Goal: Information Seeking & Learning: Learn about a topic

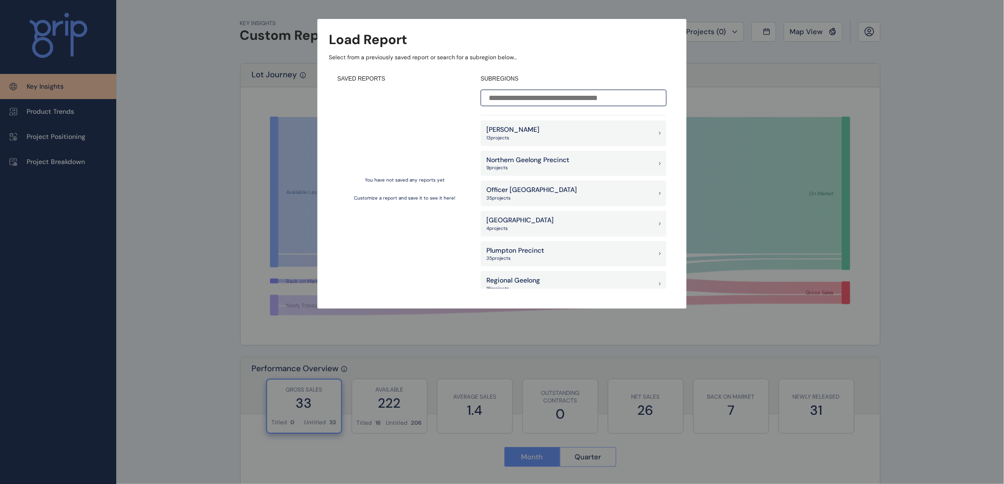
scroll to position [632, 0]
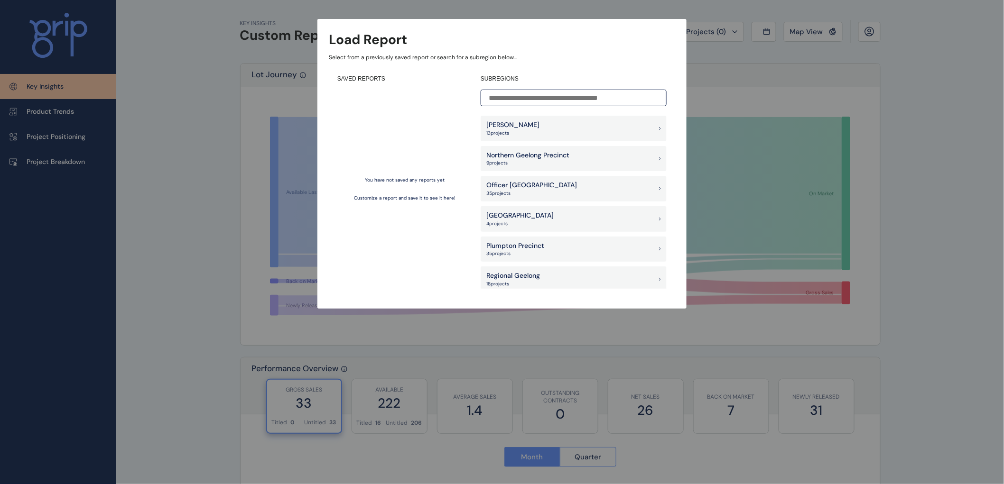
click at [514, 248] on p "Plumpton Precinct" at bounding box center [515, 245] width 58 height 9
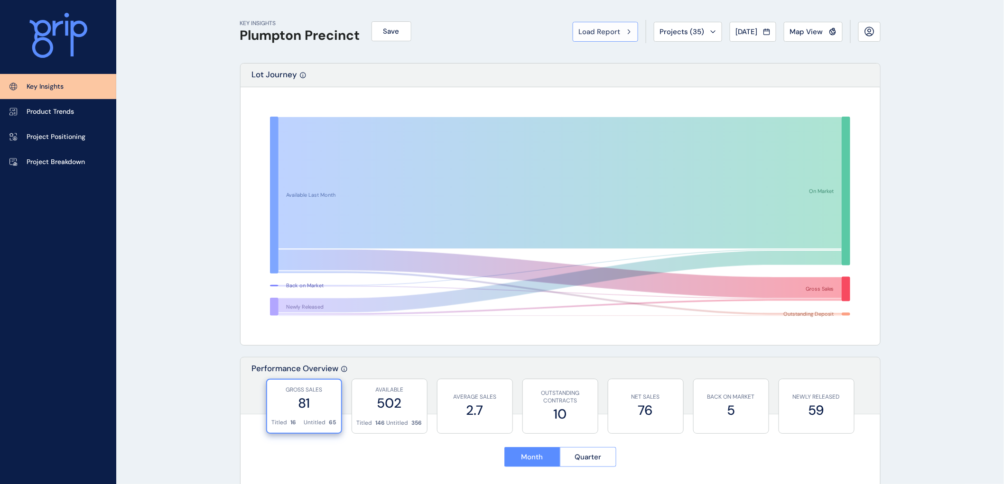
click at [602, 29] on span "Load Report" at bounding box center [600, 31] width 42 height 9
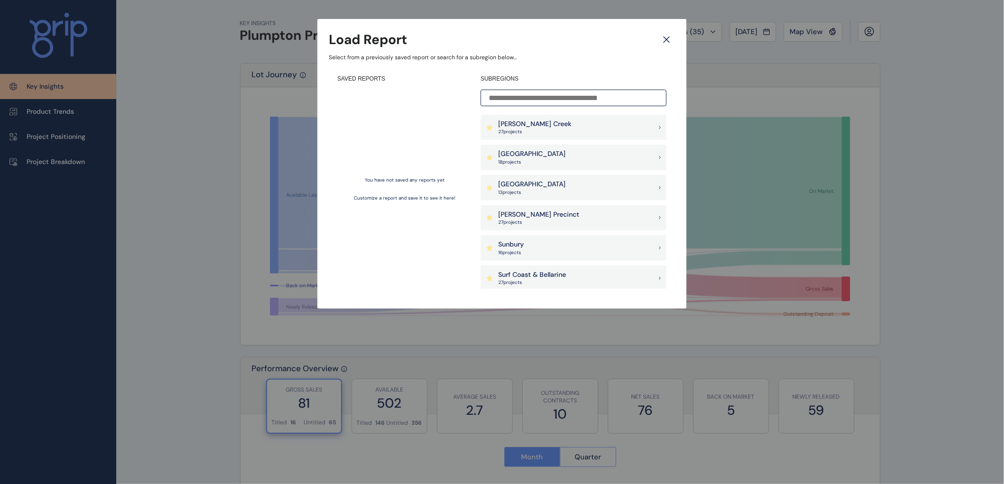
click at [489, 96] on input at bounding box center [574, 98] width 186 height 17
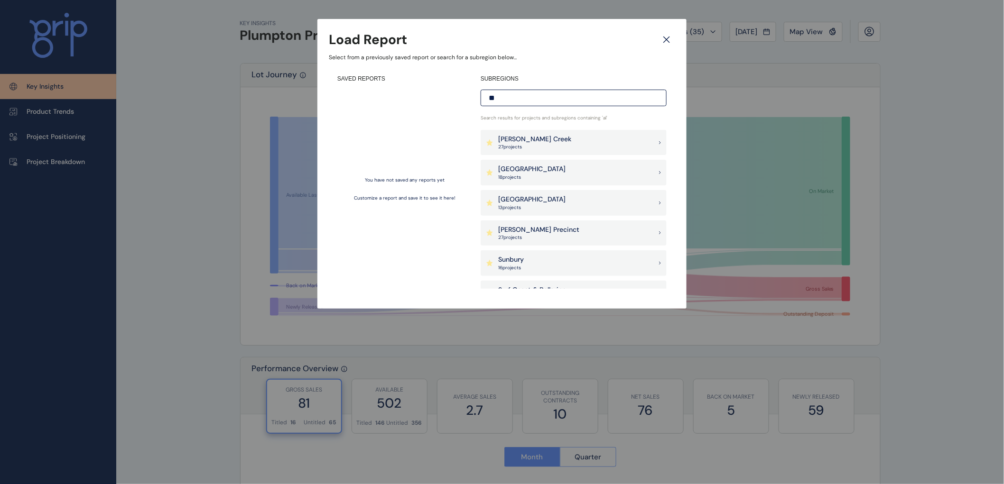
type input "*"
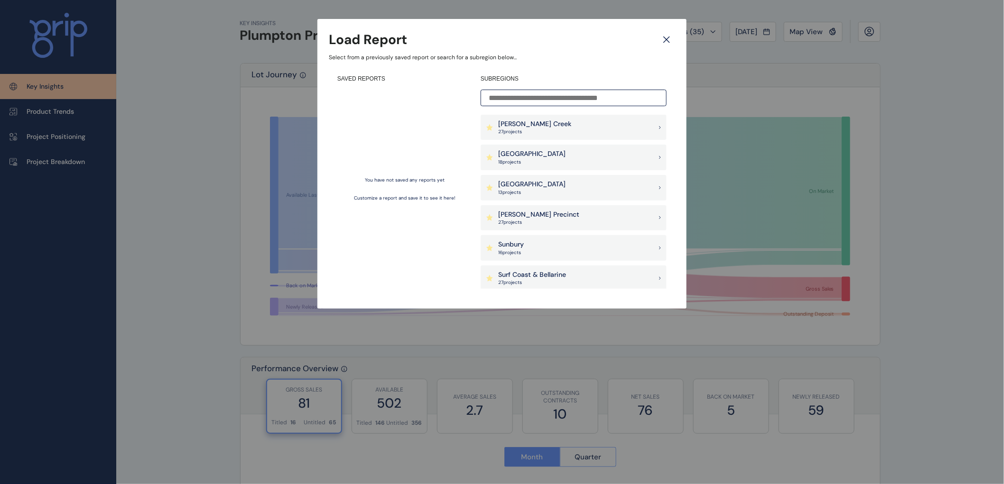
click at [667, 38] on icon at bounding box center [667, 40] width 6 height 6
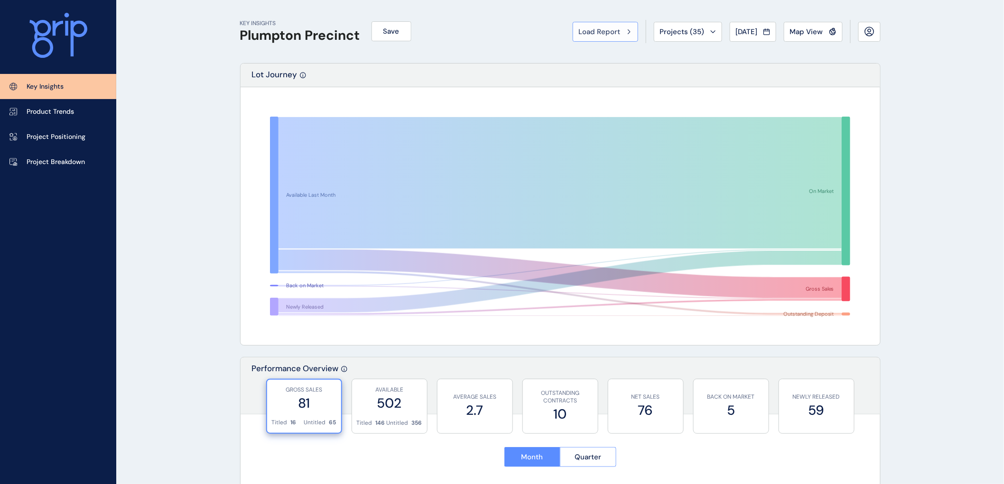
click at [595, 28] on span "Load Report" at bounding box center [600, 31] width 42 height 9
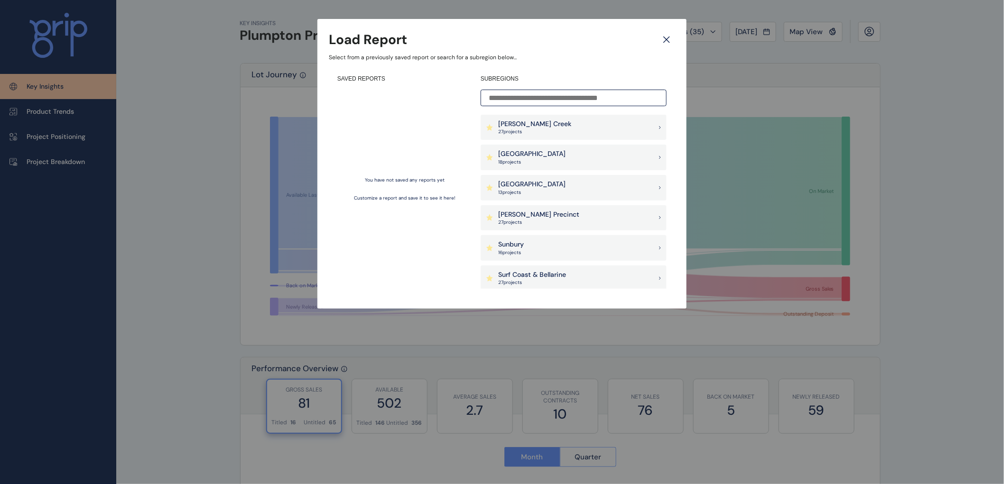
click at [508, 247] on p "Sunbury" at bounding box center [511, 244] width 26 height 9
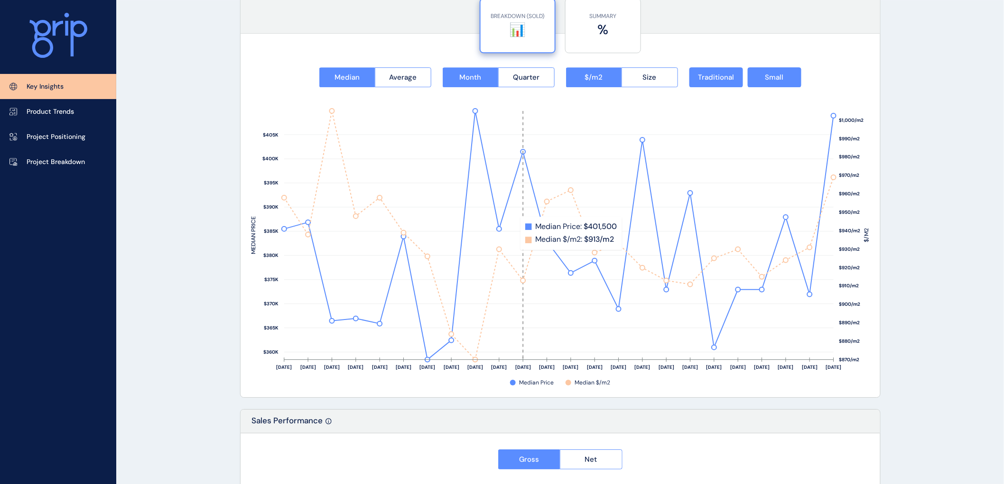
scroll to position [1265, 0]
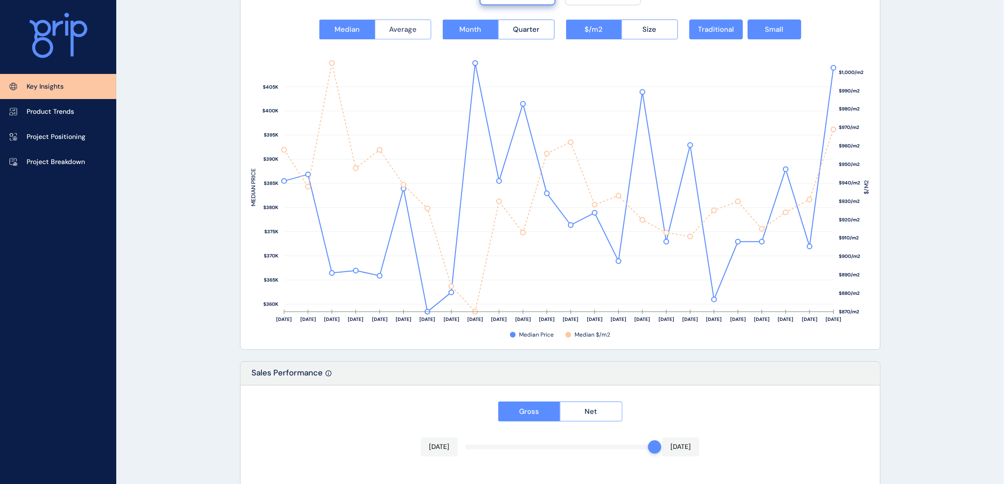
click at [391, 27] on span "Average" at bounding box center [403, 29] width 28 height 9
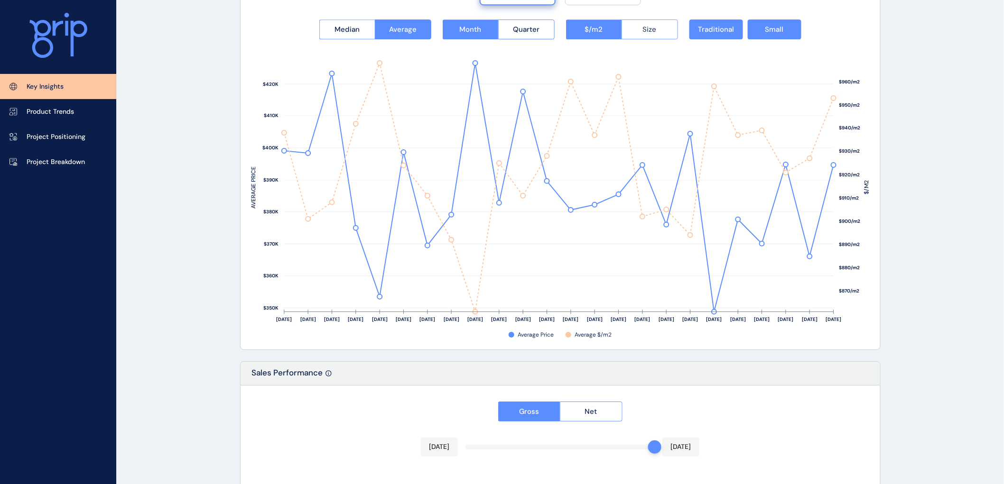
click at [645, 28] on span "Size" at bounding box center [650, 29] width 14 height 9
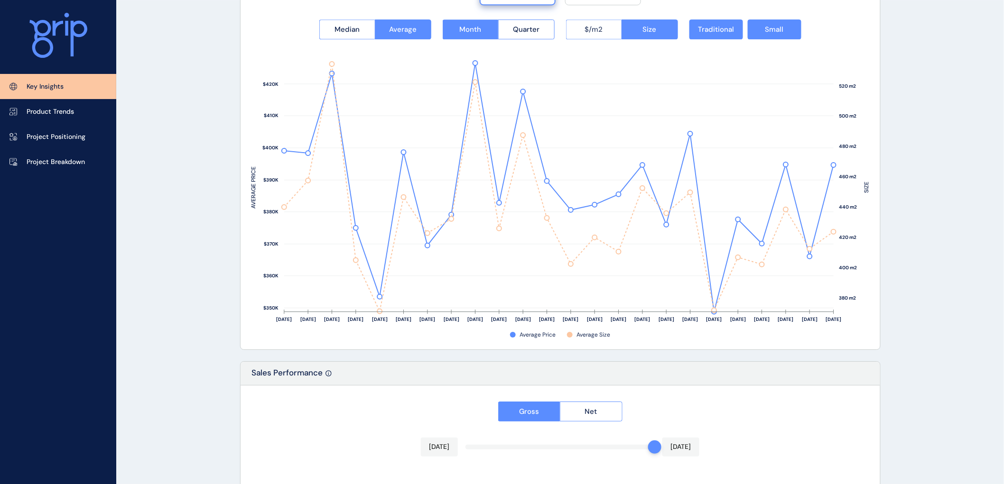
click at [588, 27] on span "$/m2" at bounding box center [594, 29] width 18 height 9
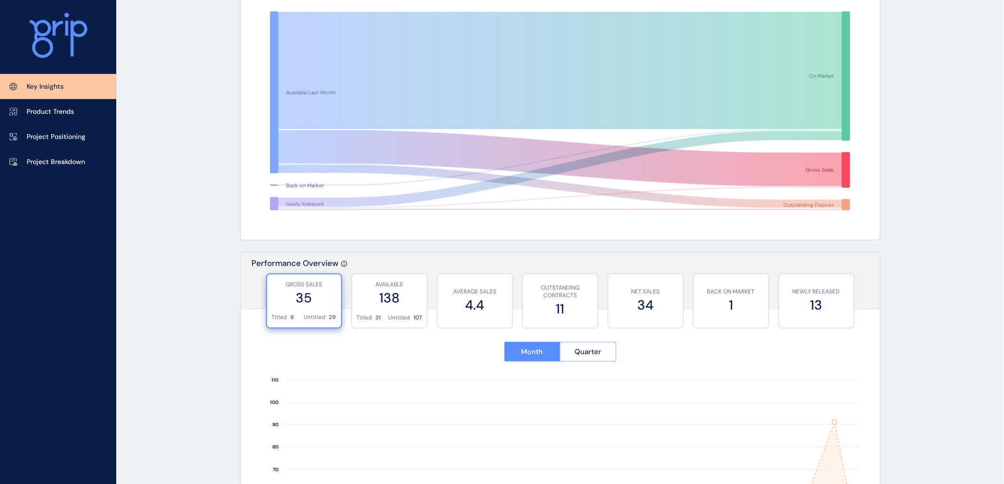
scroll to position [0, 0]
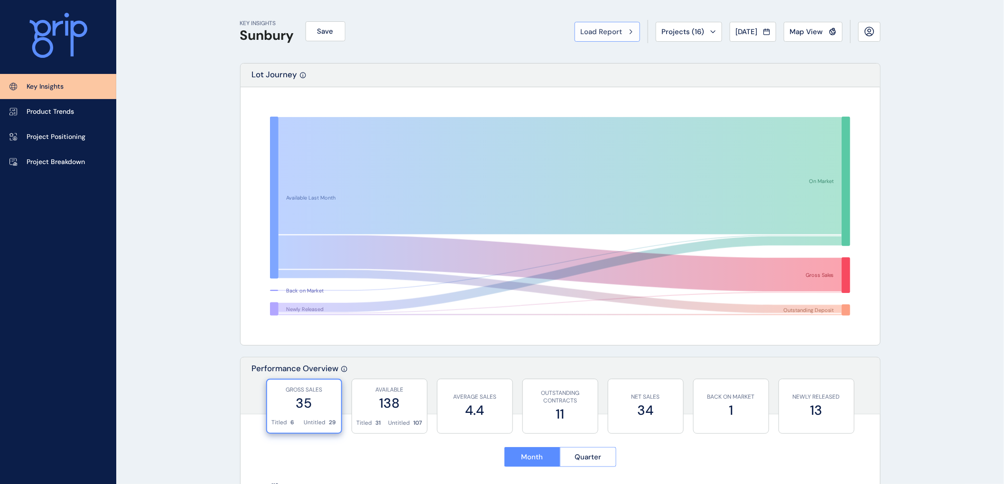
click at [594, 28] on span "Load Report" at bounding box center [602, 31] width 42 height 9
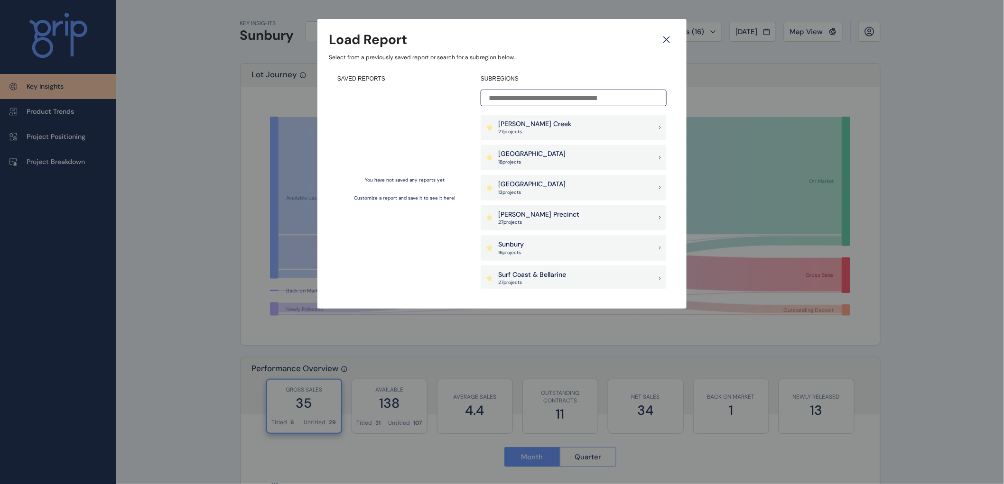
click at [507, 96] on input at bounding box center [574, 98] width 186 height 17
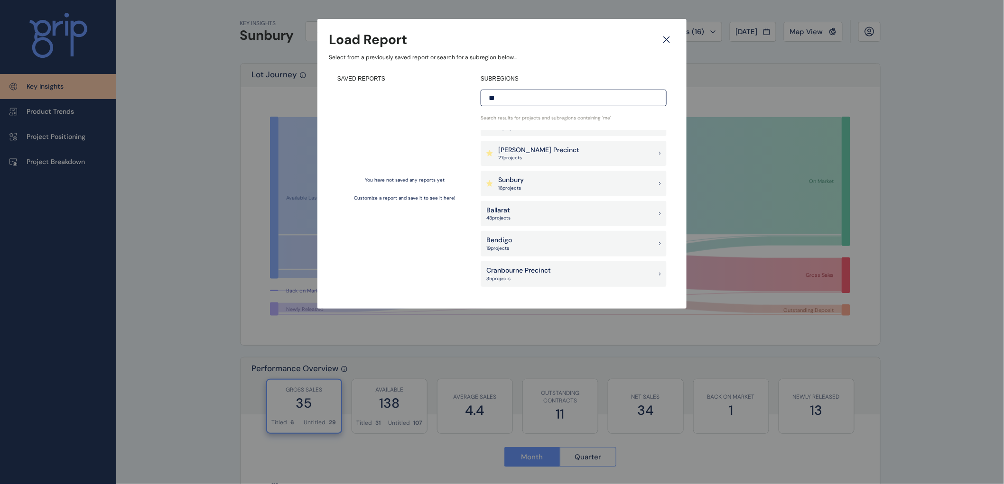
scroll to position [105, 0]
type input "*"
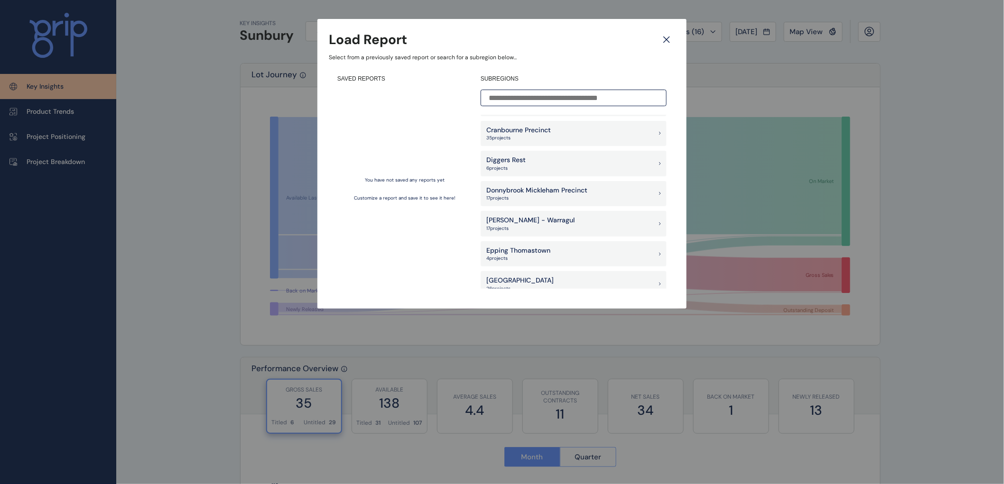
scroll to position [527, 0]
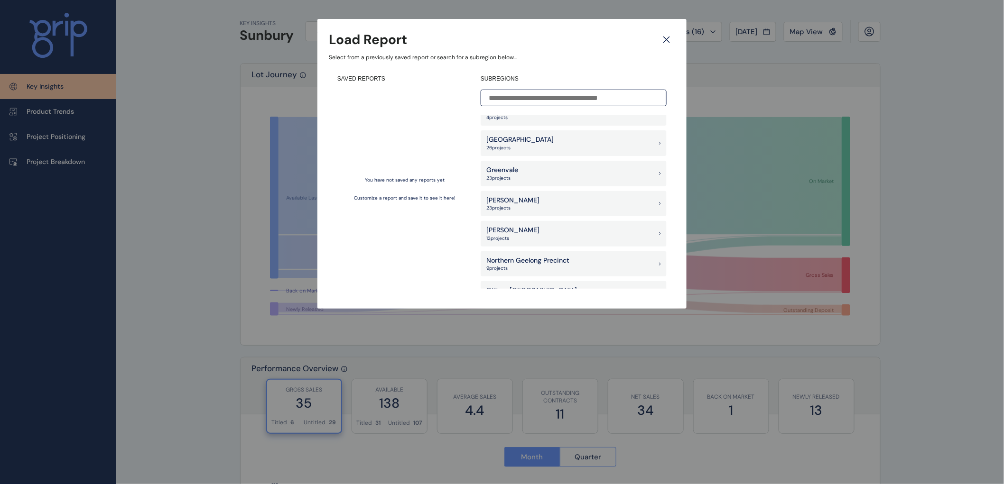
click at [499, 202] on p "[PERSON_NAME]" at bounding box center [512, 200] width 53 height 9
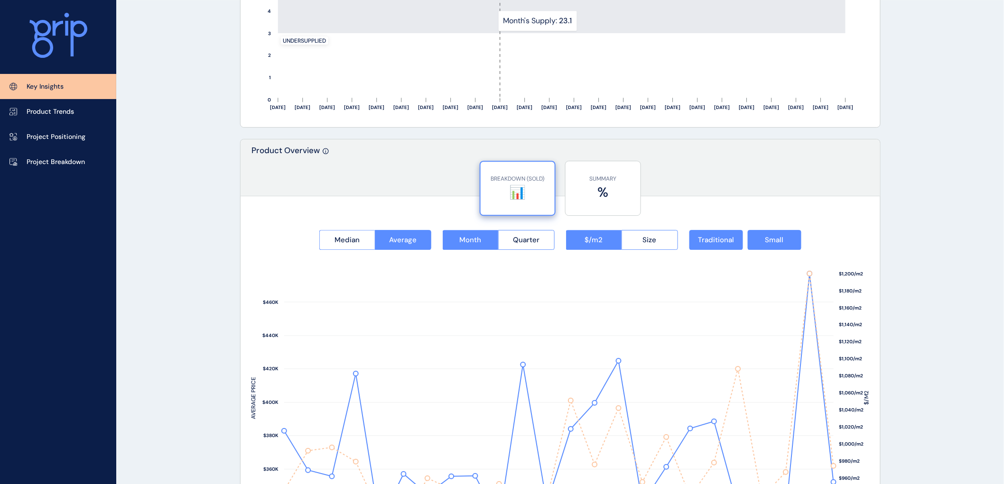
scroll to position [1265, 0]
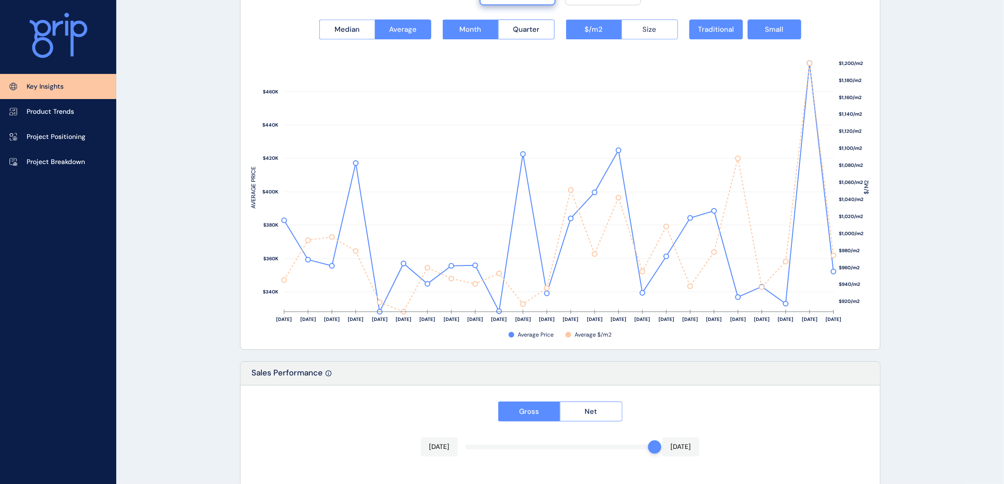
click at [642, 29] on button "Size" at bounding box center [649, 29] width 56 height 20
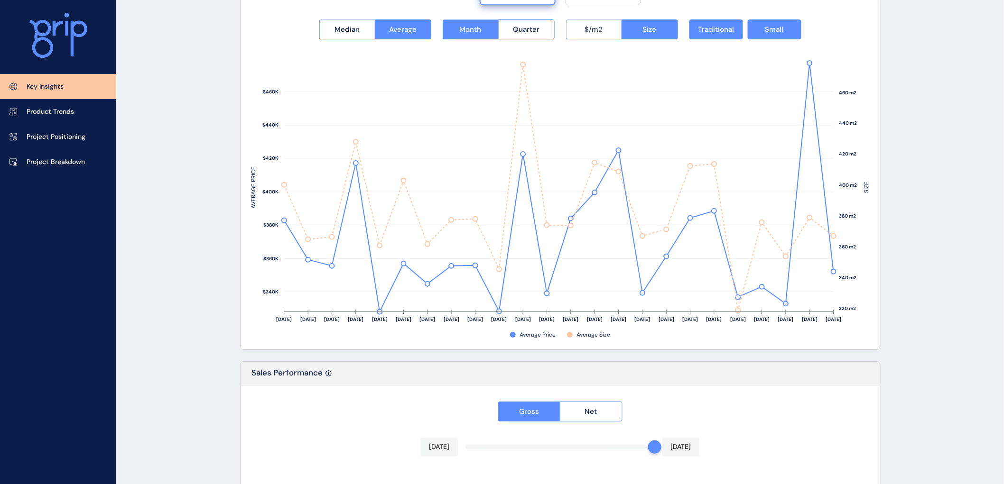
click at [587, 29] on span "$/m2" at bounding box center [594, 29] width 18 height 9
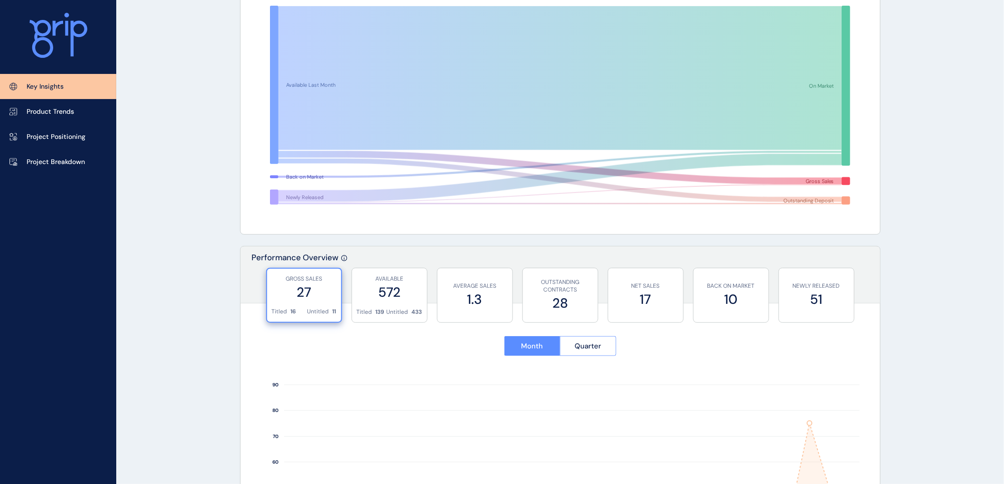
scroll to position [0, 0]
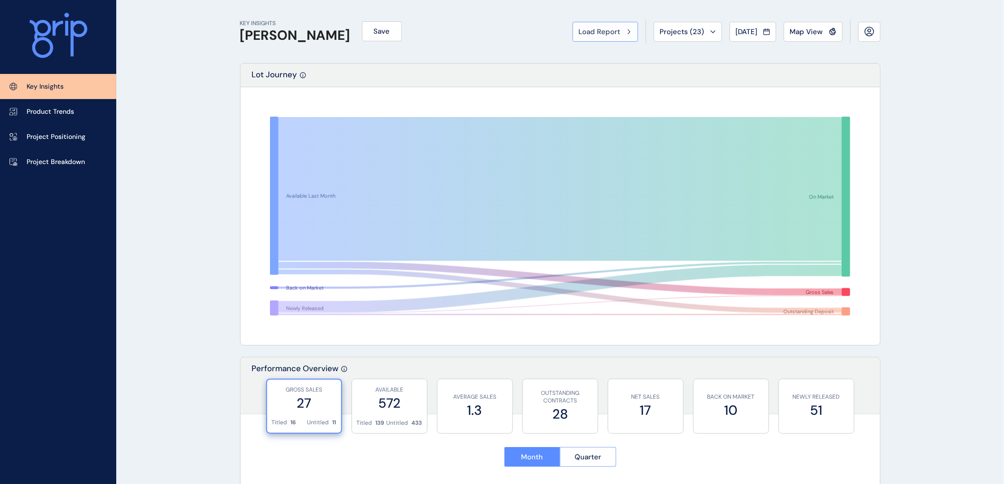
click at [583, 30] on span "Load Report" at bounding box center [600, 31] width 42 height 9
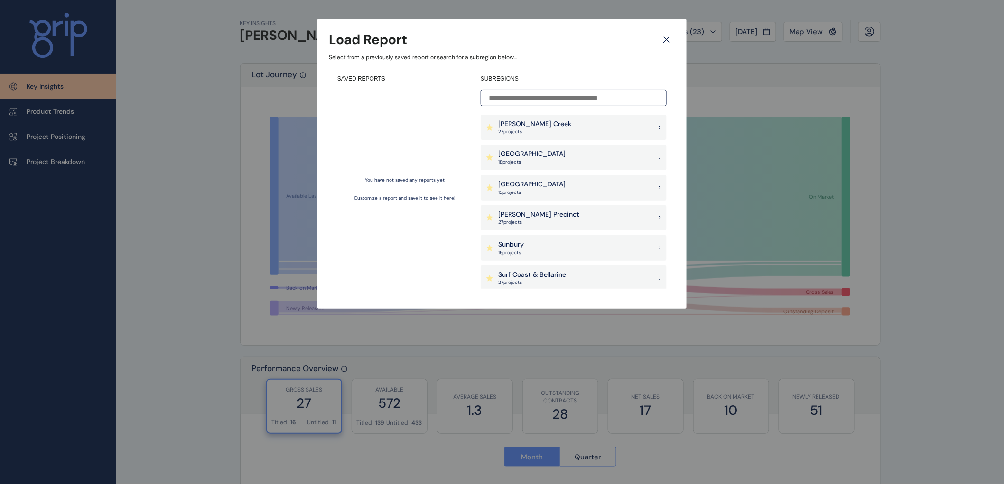
click at [515, 153] on p "[GEOGRAPHIC_DATA]" at bounding box center [531, 153] width 67 height 9
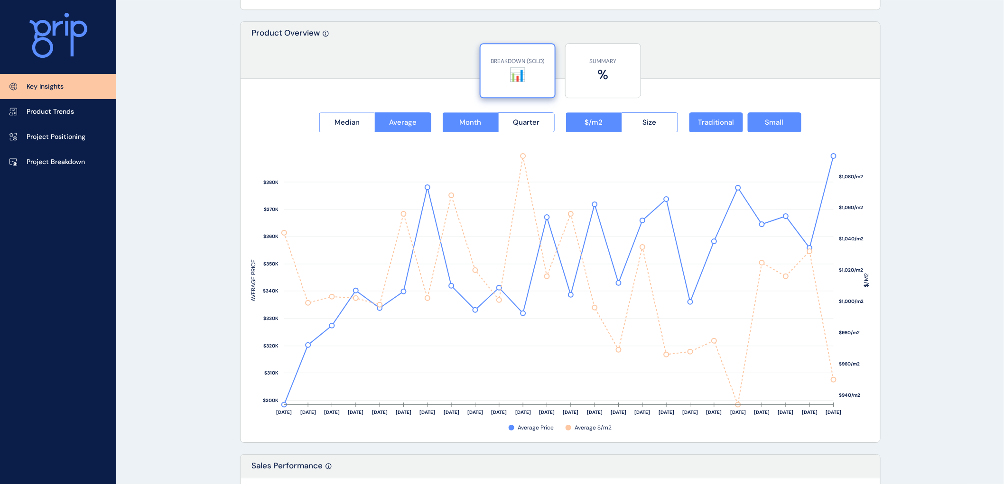
scroll to position [1159, 0]
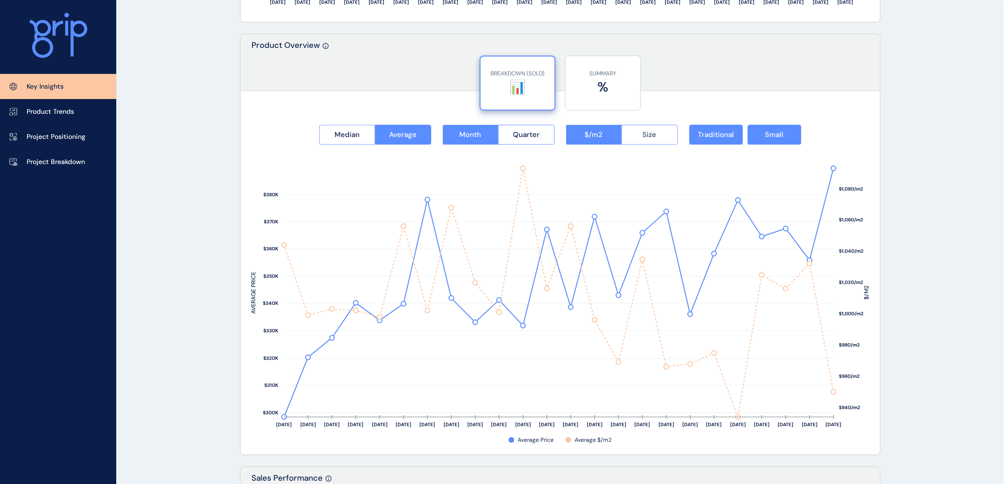
click at [637, 125] on button "Size" at bounding box center [649, 135] width 56 height 20
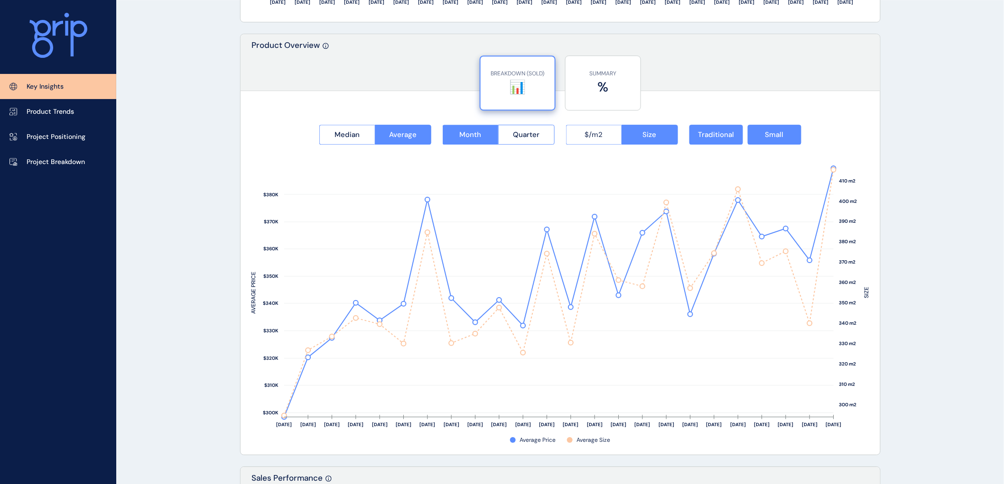
click at [599, 131] on span "$/m2" at bounding box center [594, 134] width 18 height 9
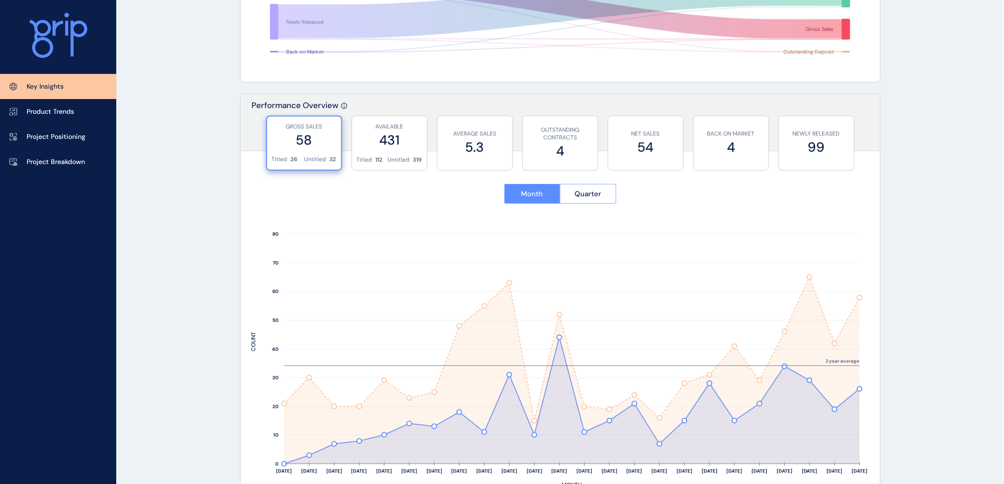
scroll to position [0, 0]
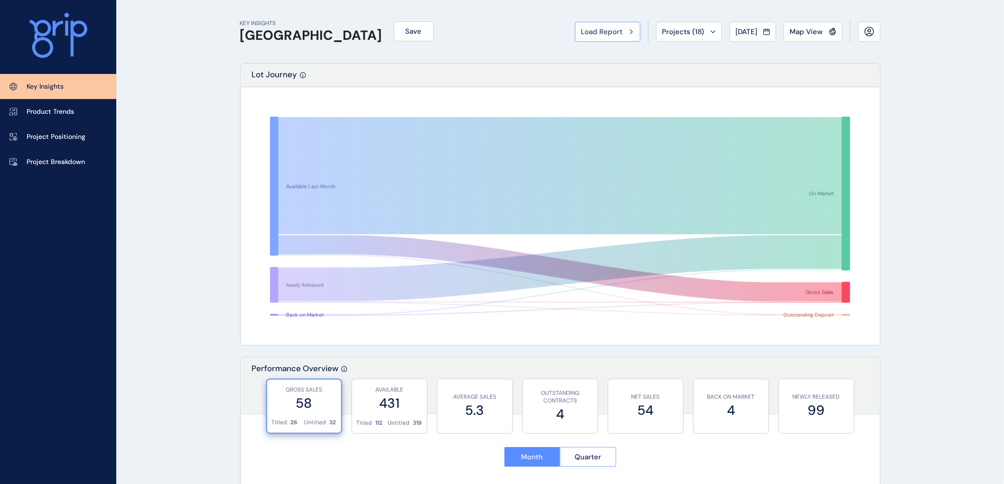
click at [630, 30] on icon at bounding box center [631, 31] width 2 height 4
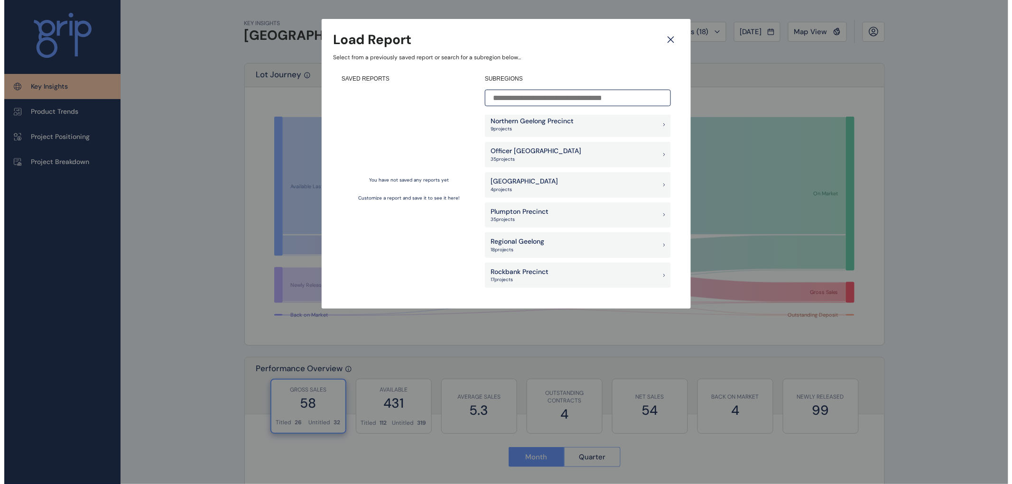
scroll to position [685, 0]
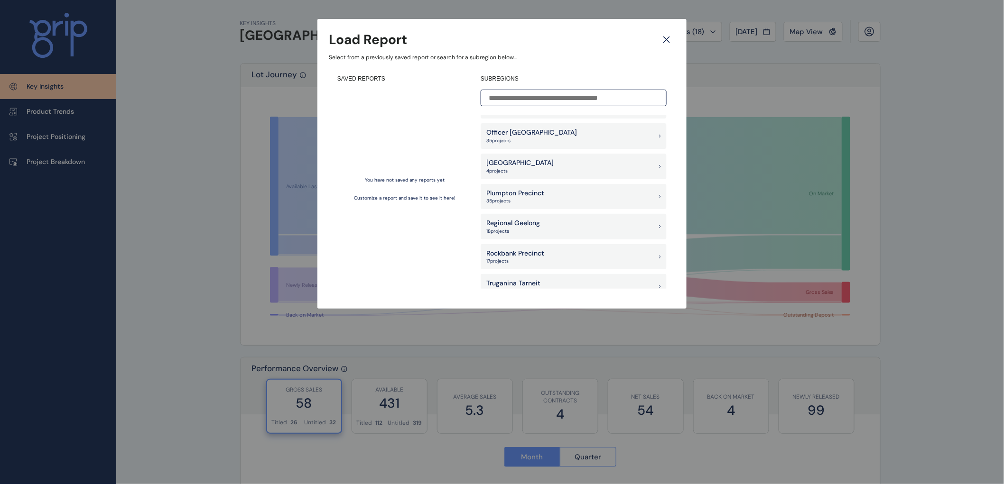
click at [510, 193] on p "Plumpton Precinct" at bounding box center [515, 193] width 58 height 9
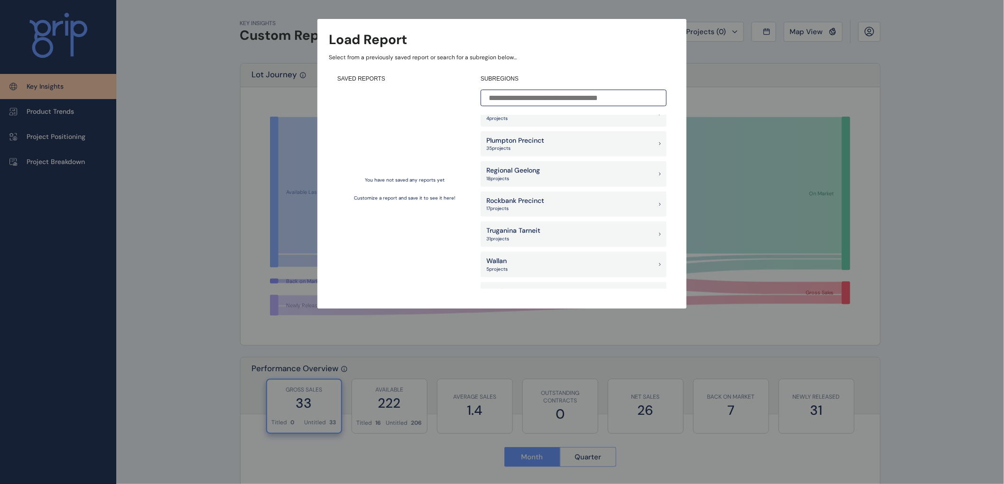
scroll to position [685, 0]
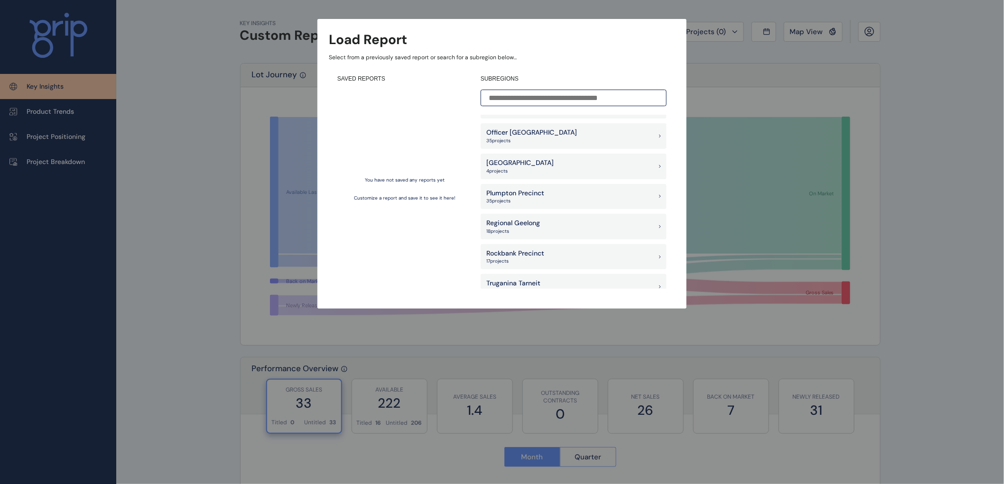
click at [501, 189] on p "Plumpton Precinct" at bounding box center [515, 193] width 58 height 9
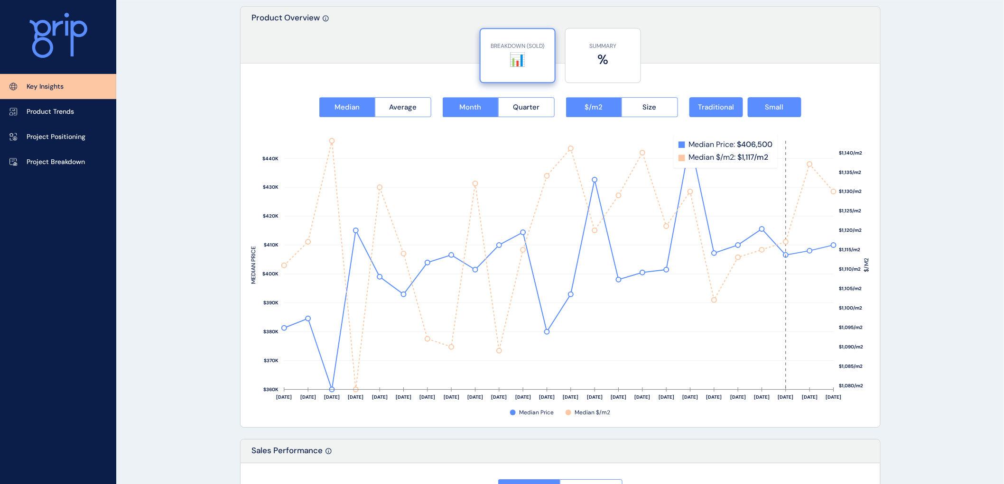
scroll to position [1212, 0]
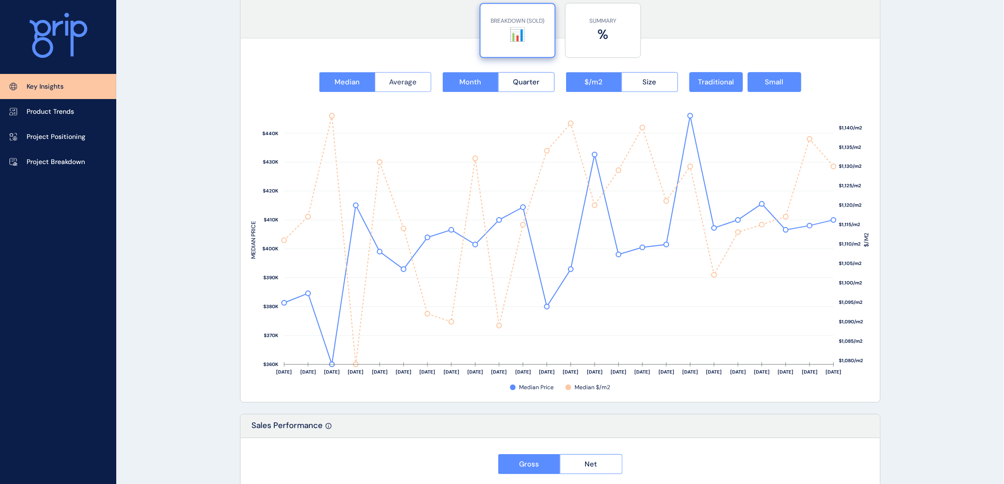
click at [397, 78] on span "Average" at bounding box center [403, 81] width 28 height 9
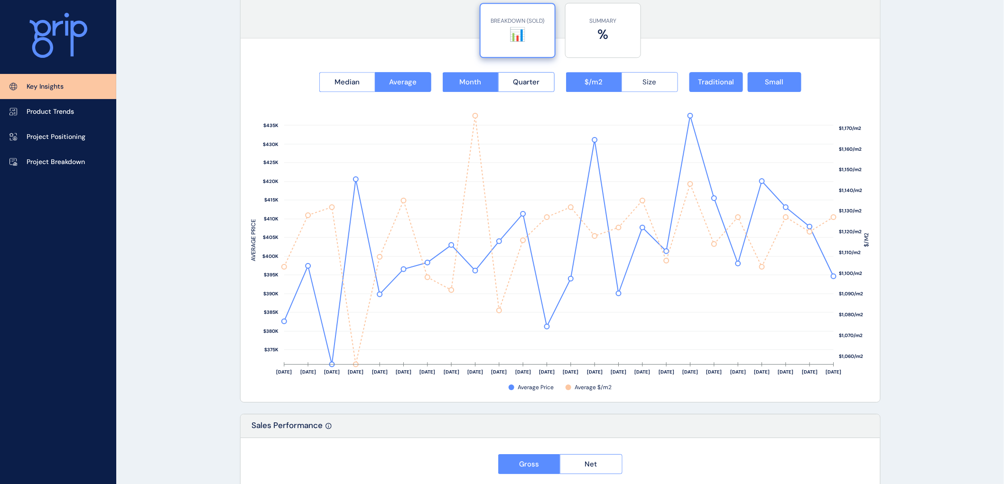
click at [643, 81] on span "Size" at bounding box center [650, 81] width 14 height 9
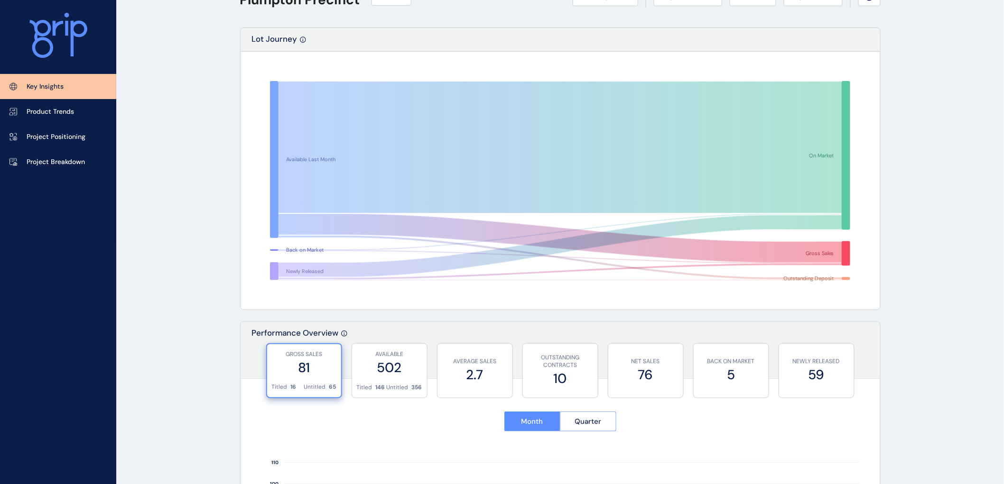
scroll to position [0, 0]
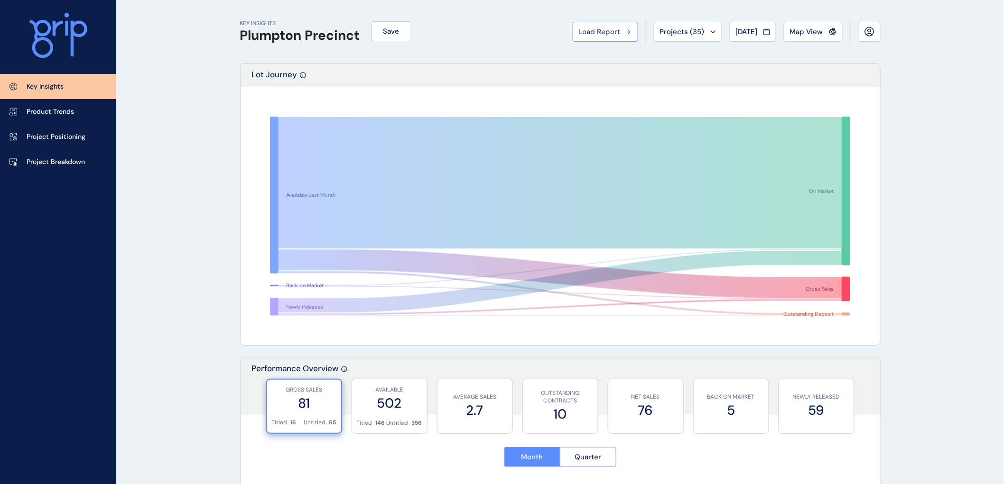
click at [601, 27] on span "Load Report" at bounding box center [600, 31] width 42 height 9
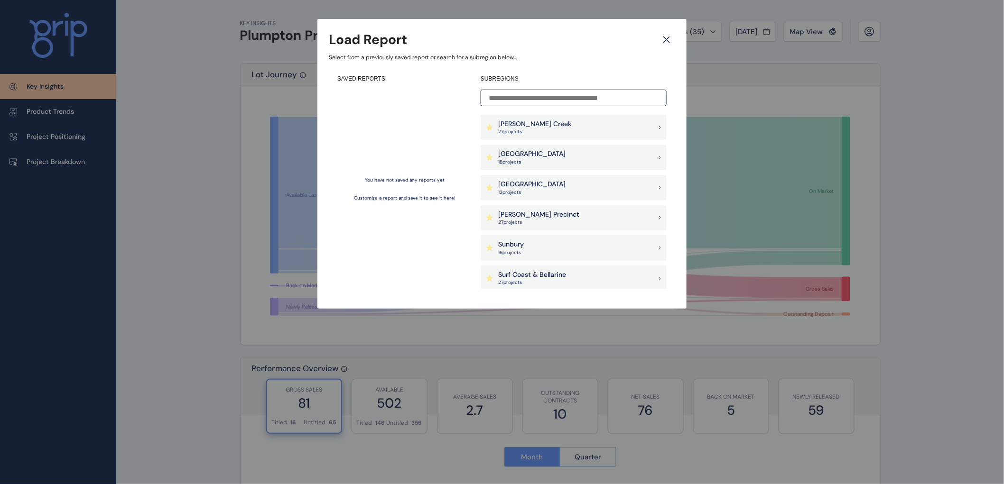
click at [519, 127] on p "[PERSON_NAME] Creek" at bounding box center [534, 124] width 73 height 9
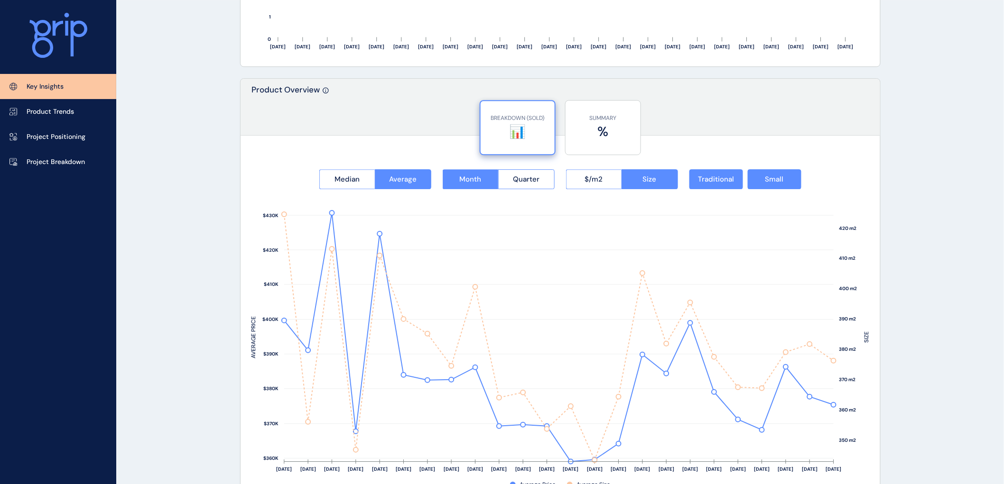
scroll to position [1159, 0]
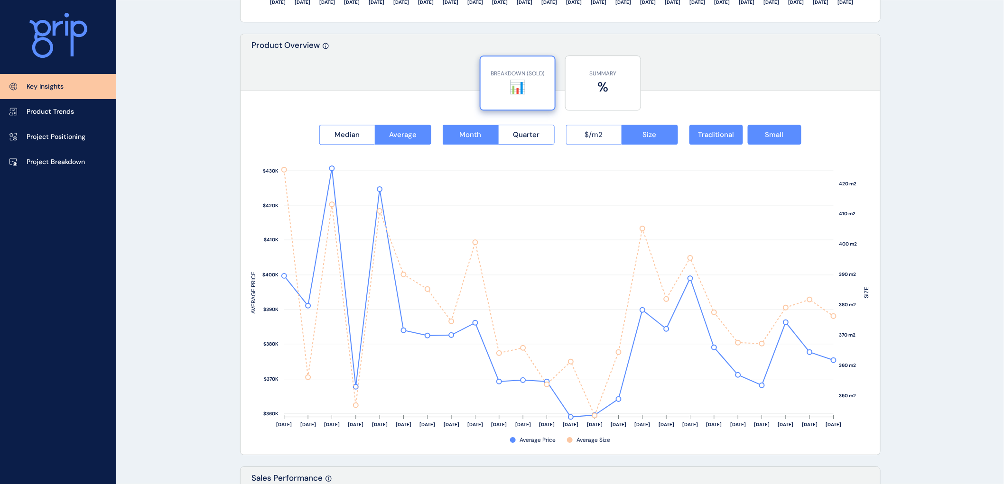
click at [580, 131] on button "$/m2" at bounding box center [594, 135] width 56 height 20
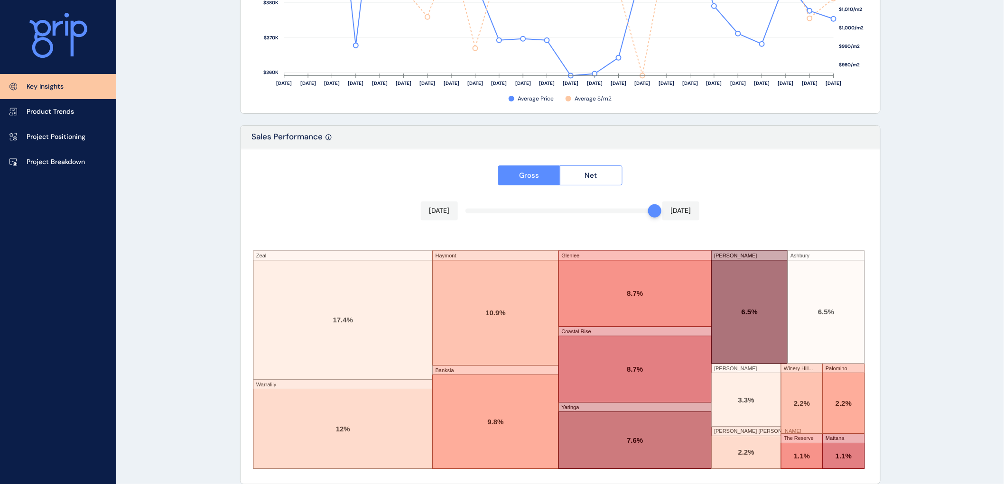
scroll to position [1513, 0]
